Goal: Information Seeking & Learning: Check status

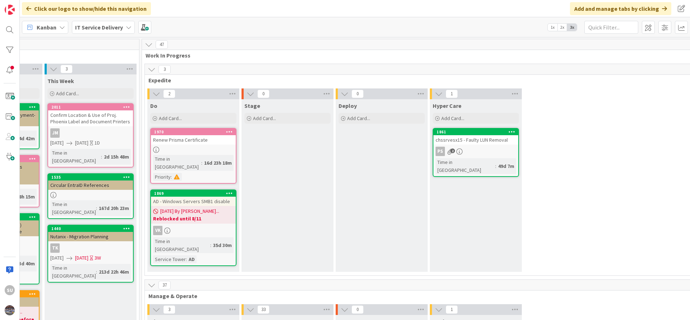
scroll to position [0, 360]
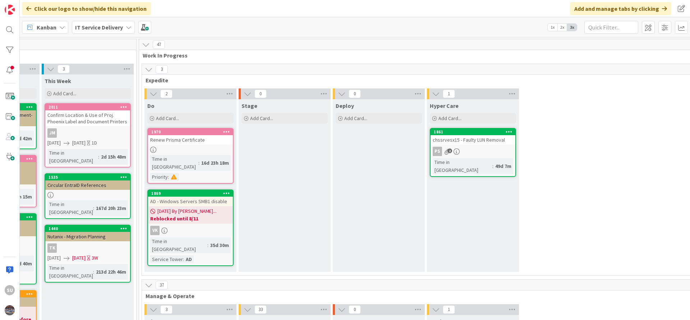
click at [489, 148] on div "PS 2" at bounding box center [473, 151] width 85 height 9
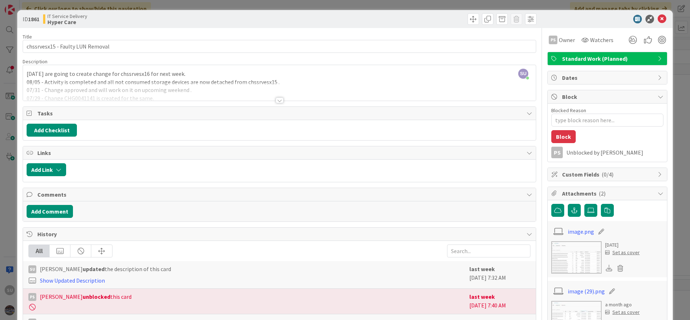
click at [27, 72] on div "SU [PERSON_NAME] just joined [DATE] are going to create change for chssrvesx16 …" at bounding box center [279, 83] width 513 height 36
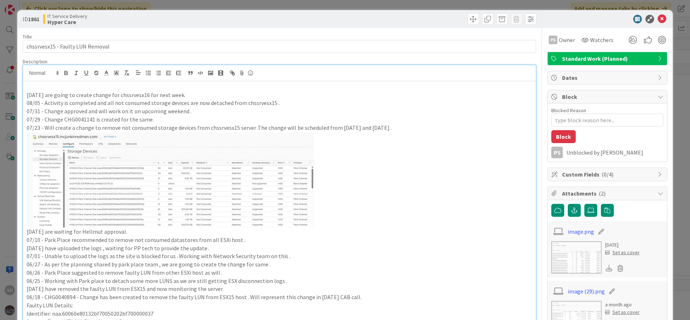
type textarea "x"
drag, startPoint x: 113, startPoint y: 103, endPoint x: 185, endPoint y: 103, distance: 71.9
click at [185, 103] on p "08/05 - Activity is completed and all not consumed storage devices are now deta…" at bounding box center [280, 103] width 506 height 8
copy p "not consumed storage devices"
click at [142, 89] on p "08/11 - Will create change [DATE] to remove the" at bounding box center [280, 87] width 506 height 8
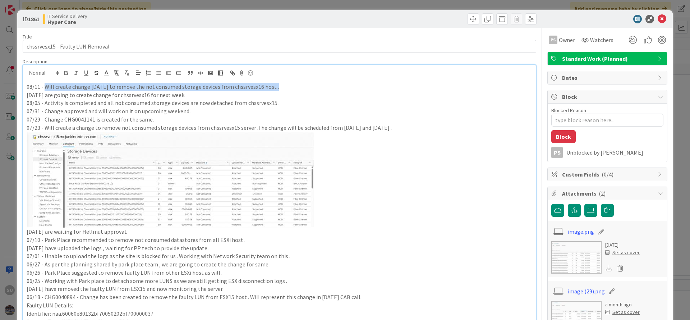
drag, startPoint x: 272, startPoint y: 87, endPoint x: 44, endPoint y: 86, distance: 228.2
click at [44, 86] on p "08/11 - Will create change [DATE] to remove the not consumed storage devices fr…" at bounding box center [280, 87] width 506 height 8
copy p "Will create change [DATE] to remove the not consumed storage devices from chssr…"
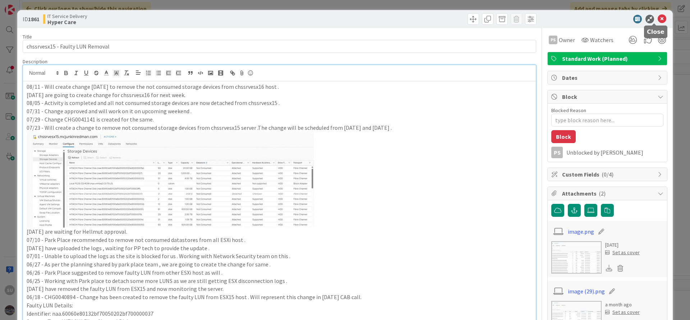
click at [658, 18] on icon at bounding box center [662, 19] width 9 height 9
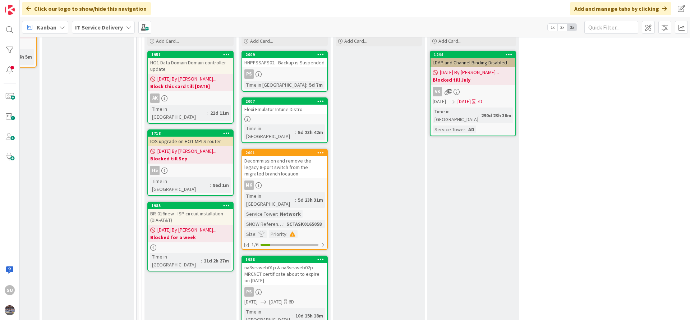
scroll to position [270, 360]
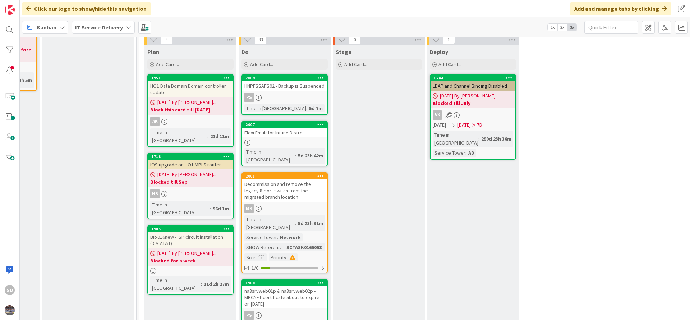
click at [298, 93] on div "PS" at bounding box center [284, 97] width 85 height 9
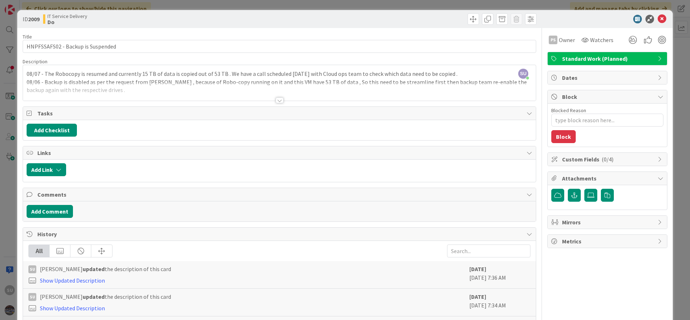
click at [276, 102] on div at bounding box center [280, 100] width 8 height 6
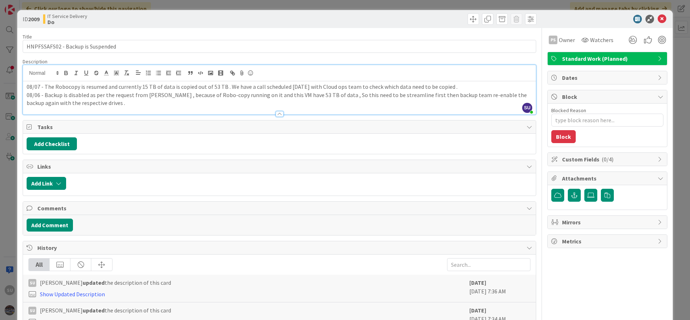
click at [26, 88] on div "08/07 - The Robocopy is resumed and currently 15 TB of data is copied out of 53…" at bounding box center [279, 97] width 513 height 33
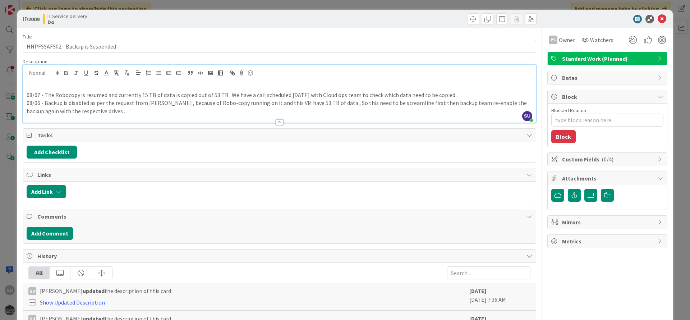
type textarea "x"
click at [658, 20] on icon at bounding box center [662, 19] width 9 height 9
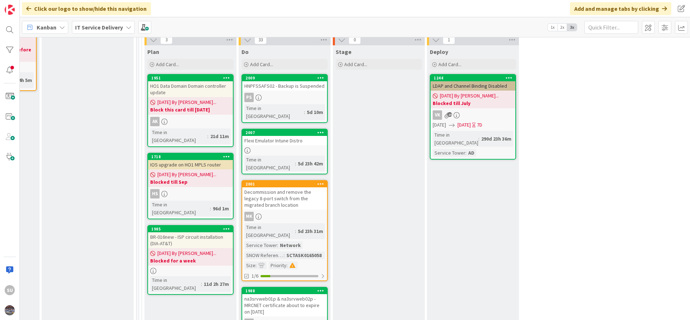
scroll to position [323, 360]
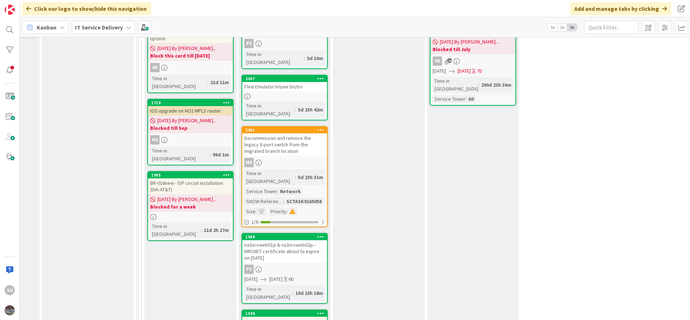
click at [285, 264] on div "PS" at bounding box center [284, 268] width 85 height 9
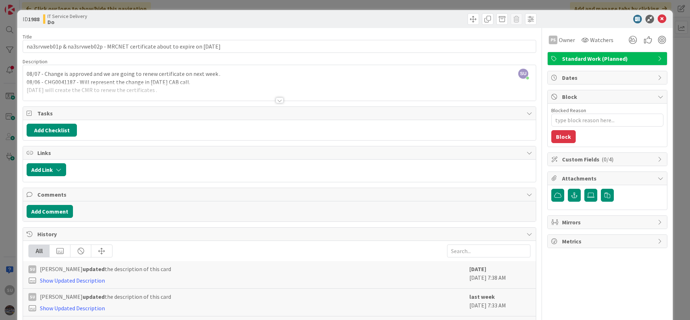
click at [276, 101] on div at bounding box center [280, 100] width 8 height 6
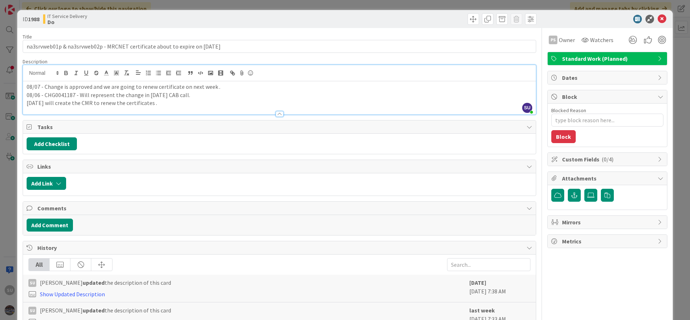
click at [23, 84] on div "08/07 - Change is approved and we are going to renew certificate on next week .…" at bounding box center [279, 97] width 513 height 33
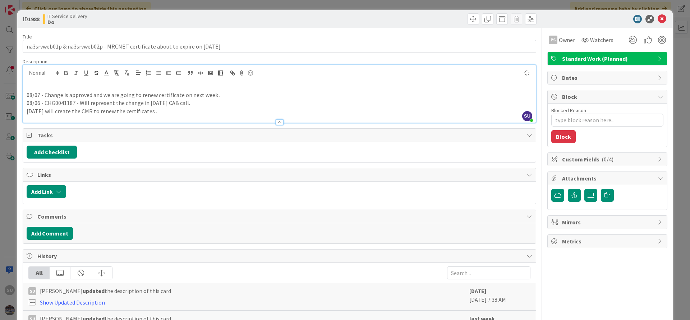
type textarea "x"
click at [649, 20] on div at bounding box center [603, 19] width 127 height 9
click at [658, 19] on icon at bounding box center [662, 19] width 9 height 9
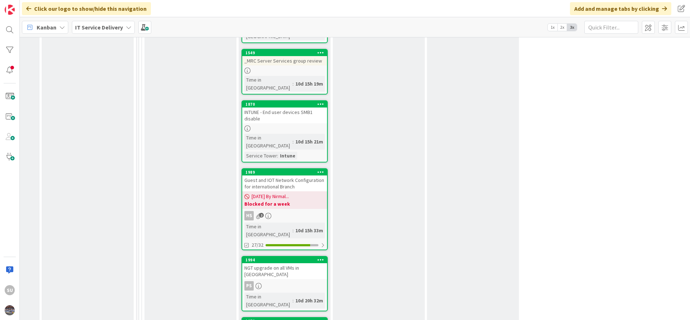
scroll to position [593, 360]
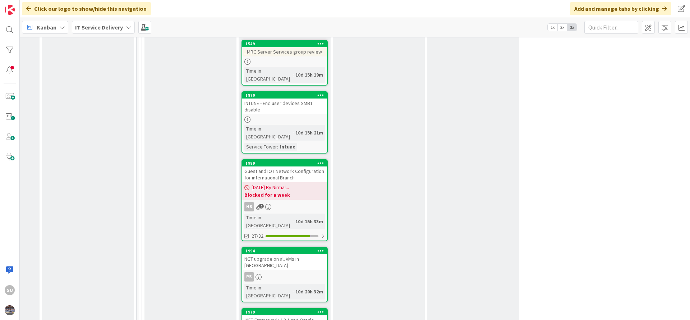
click at [281, 247] on link "1994 NGT upgrade on all VMs in Nutanix PS Time in [GEOGRAPHIC_DATA] : 10d 20h 3…" at bounding box center [284, 274] width 86 height 55
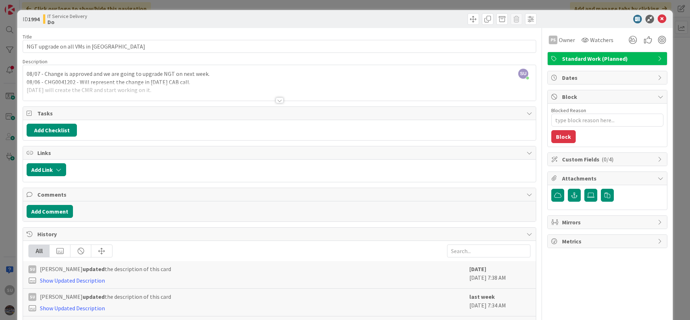
click at [28, 73] on div "SU [PERSON_NAME] just joined 08/07 - Change is approved and we are going to upg…" at bounding box center [279, 83] width 513 height 36
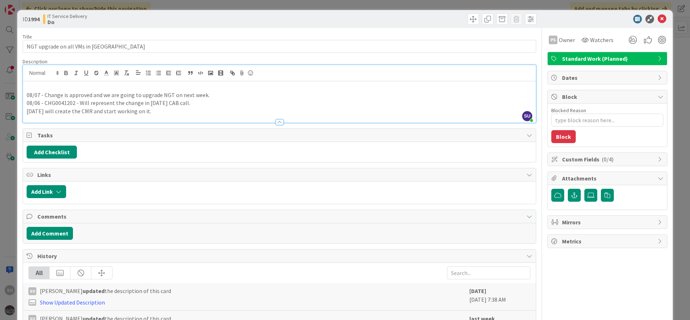
type textarea "x"
click at [658, 22] on icon at bounding box center [662, 19] width 9 height 9
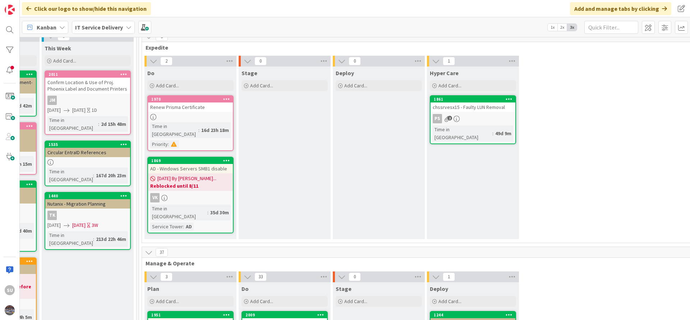
scroll to position [0, 360]
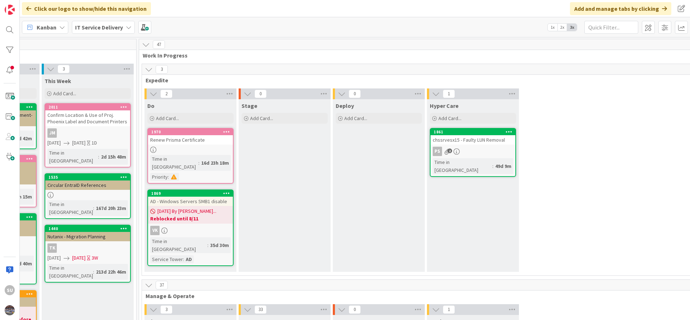
click at [493, 147] on div "PS 2" at bounding box center [473, 151] width 85 height 9
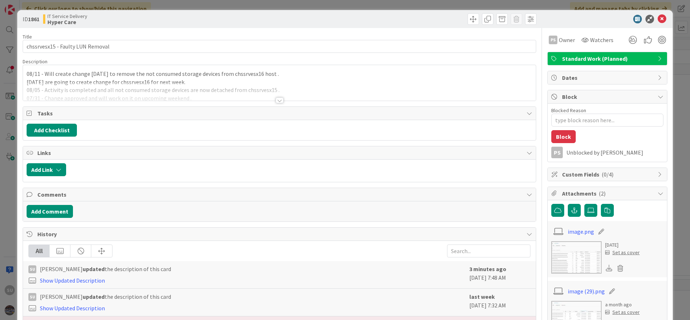
type textarea "x"
click at [276, 101] on div at bounding box center [280, 100] width 8 height 6
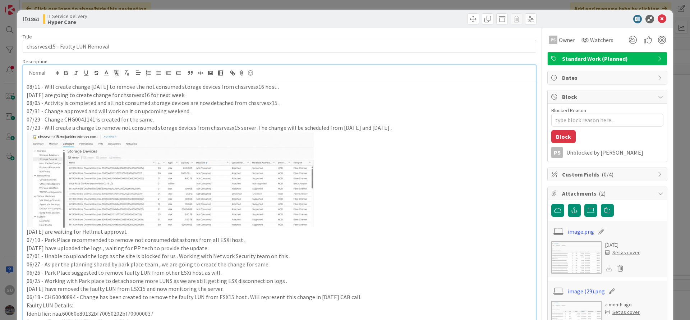
click at [78, 119] on p "07/29 - Change CHG0041141 is created for the same." at bounding box center [280, 119] width 506 height 8
copy p "CHG0041141"
